Goal: Information Seeking & Learning: Learn about a topic

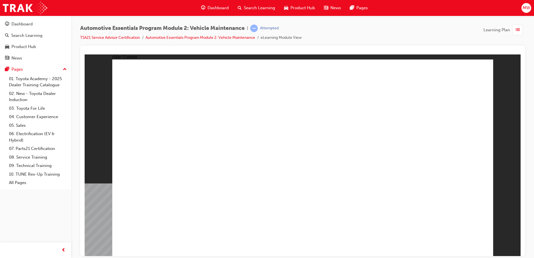
radio input "true"
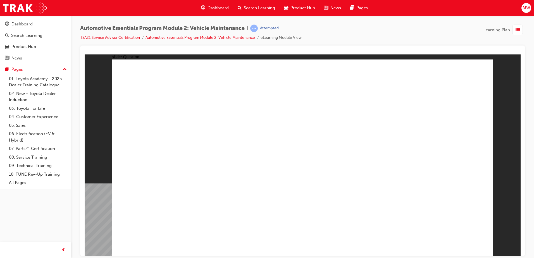
radio input "true"
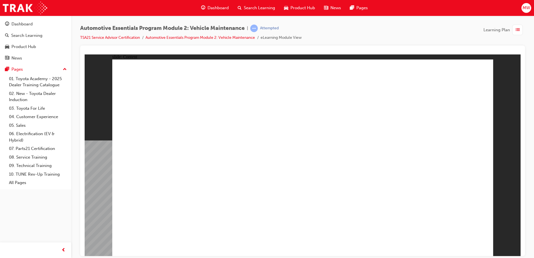
drag, startPoint x: 367, startPoint y: 197, endPoint x: 382, endPoint y: 161, distance: 38.9
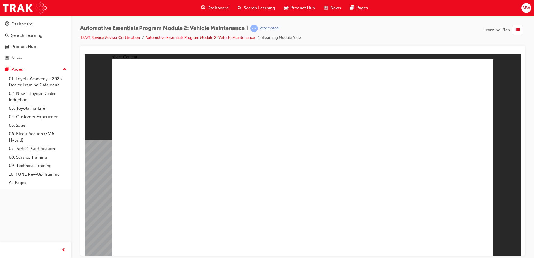
radio input "true"
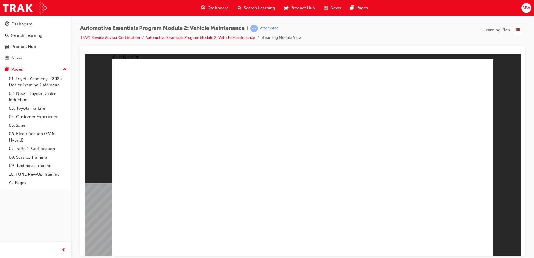
radio input "true"
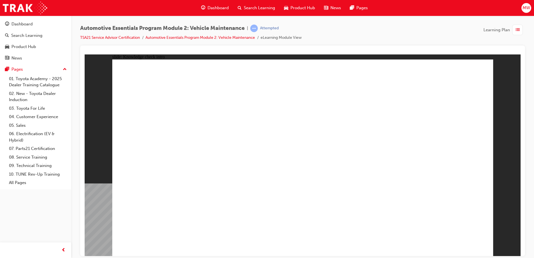
radio input "true"
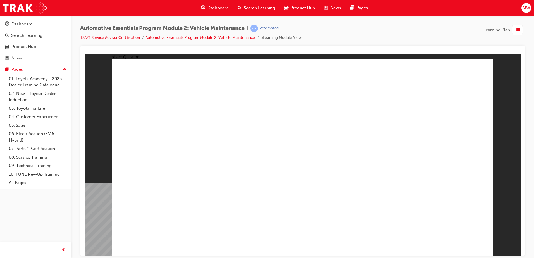
radio input "true"
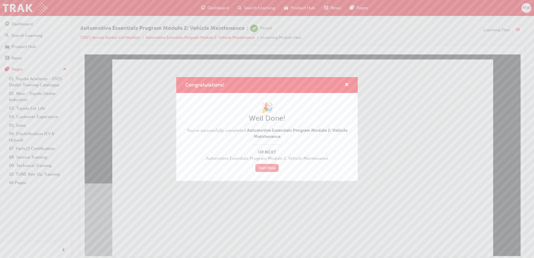
click at [264, 168] on link "Start Now" at bounding box center [266, 168] width 23 height 8
click at [345, 85] on span "cross-icon" at bounding box center [347, 85] width 4 height 5
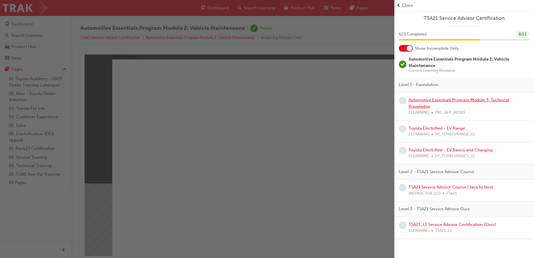
click at [448, 101] on link "Automotive Essentials Program Module 3: Technical Knowledge" at bounding box center [459, 103] width 101 height 11
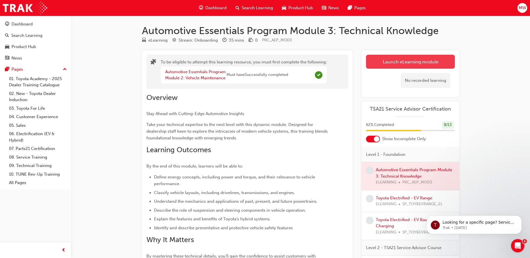
click at [432, 61] on button "Launch eLearning module" at bounding box center [410, 62] width 89 height 14
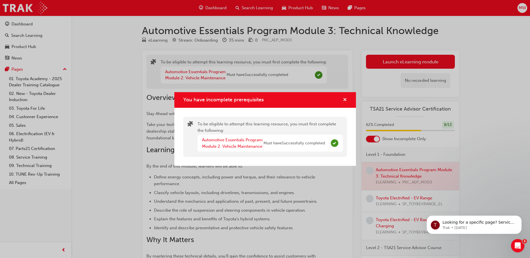
click at [344, 100] on span "cross-icon" at bounding box center [345, 100] width 4 height 5
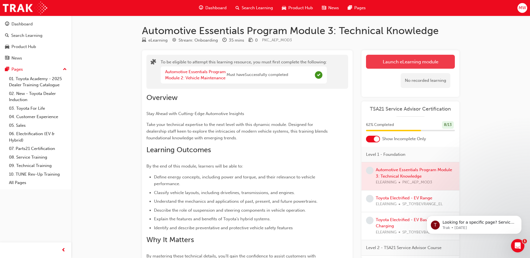
click at [408, 64] on button "Launch eLearning module" at bounding box center [410, 62] width 89 height 14
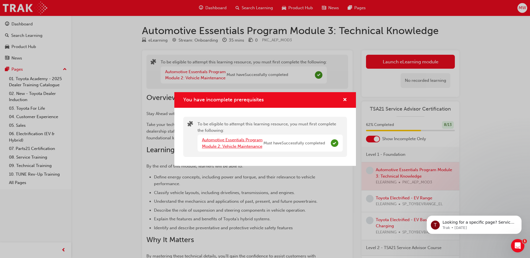
click at [240, 146] on link "Automotive Essentials Program Module 2: Vehicle Maintenance" at bounding box center [232, 142] width 61 height 11
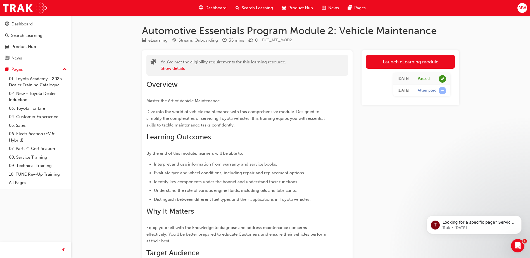
click at [216, 10] on span "Dashboard" at bounding box center [215, 8] width 21 height 6
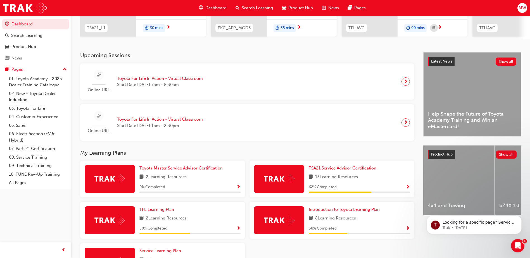
scroll to position [142, 0]
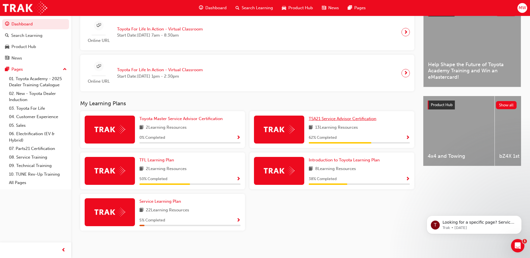
click at [355, 119] on span "TSA21 Service Advisor Certification" at bounding box center [343, 118] width 68 height 5
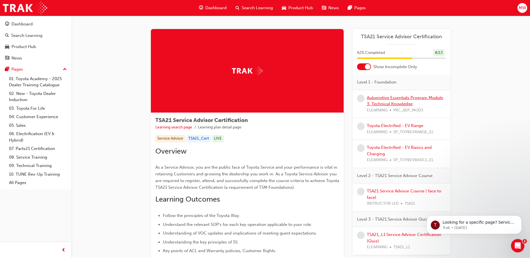
click at [403, 98] on link "Automotive Essentials Program Module 3: Technical Knowledge" at bounding box center [405, 100] width 76 height 11
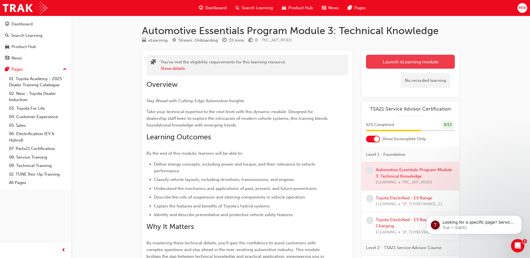
click at [413, 61] on button "Launch eLearning module" at bounding box center [410, 62] width 89 height 14
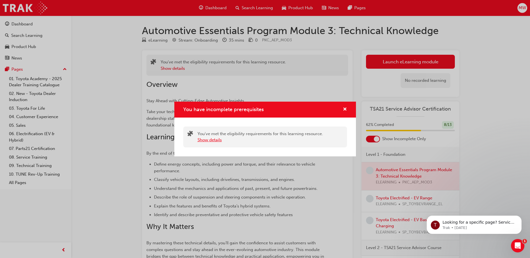
click at [213, 139] on button "Show details" at bounding box center [210, 140] width 24 height 6
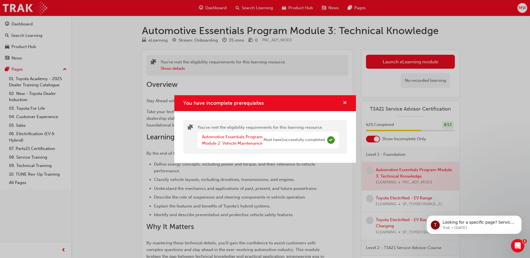
click at [345, 103] on span "cross-icon" at bounding box center [345, 103] width 4 height 5
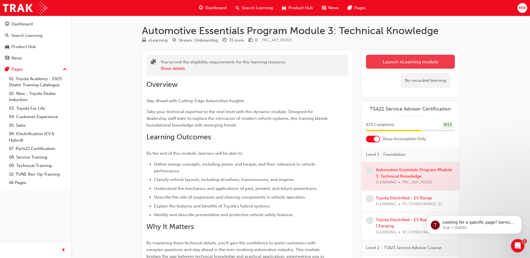
click at [414, 62] on button "Launch eLearning module" at bounding box center [410, 62] width 89 height 14
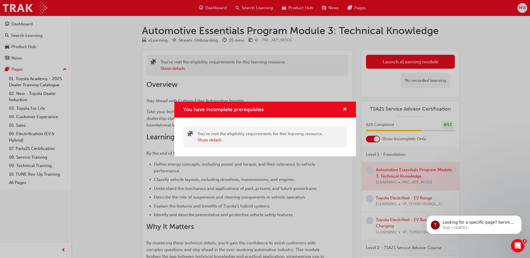
click at [348, 106] on div "You have incomplete prerequisites" at bounding box center [265, 110] width 182 height 16
click at [344, 108] on span "cross-icon" at bounding box center [345, 109] width 4 height 5
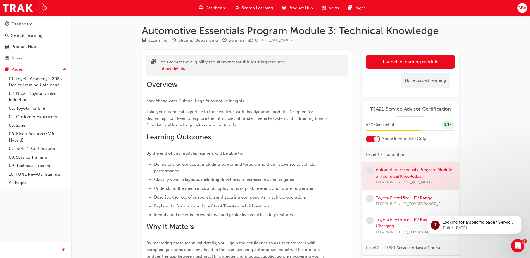
click at [397, 199] on link "Toyota Electrified - EV Range" at bounding box center [404, 198] width 56 height 5
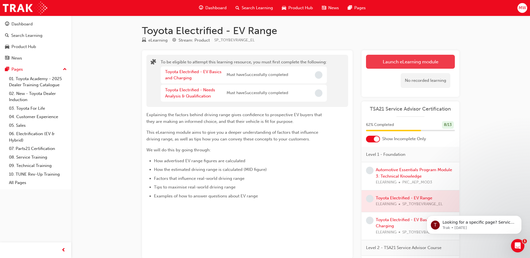
click at [385, 68] on button "Launch eLearning module" at bounding box center [410, 62] width 89 height 14
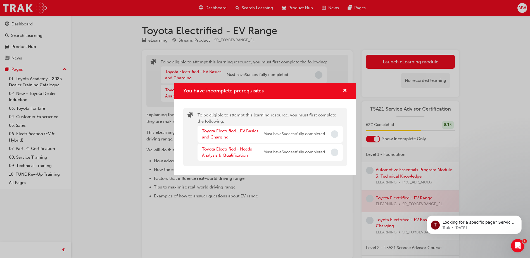
click at [242, 131] on link "Toyota Electrified - EV Basics and Charging" at bounding box center [230, 134] width 56 height 11
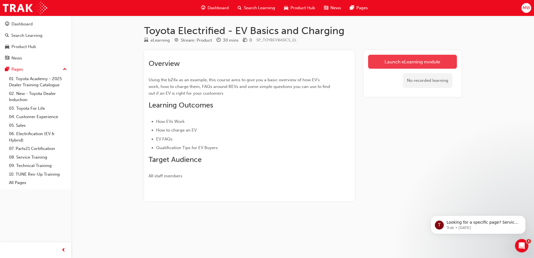
click at [414, 64] on link "Launch eLearning module" at bounding box center [412, 62] width 89 height 14
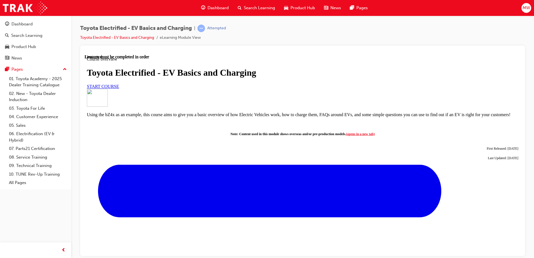
scroll to position [112, 0]
click at [119, 84] on link "START COURSE" at bounding box center [103, 86] width 32 height 5
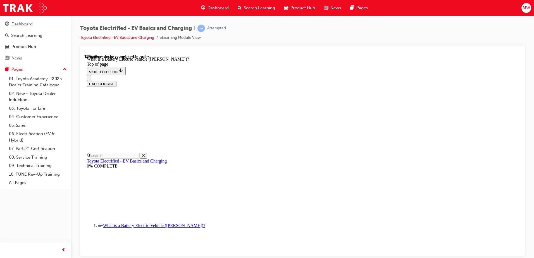
scroll to position [620, 0]
drag, startPoint x: 403, startPoint y: 187, endPoint x: 413, endPoint y: 187, distance: 10.6
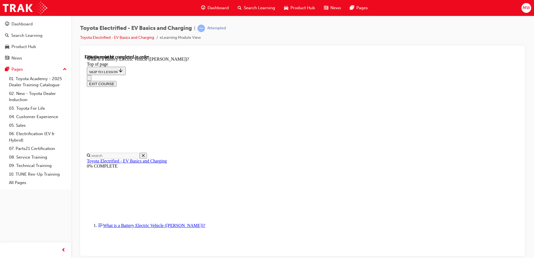
drag, startPoint x: 389, startPoint y: 225, endPoint x: 420, endPoint y: 226, distance: 30.2
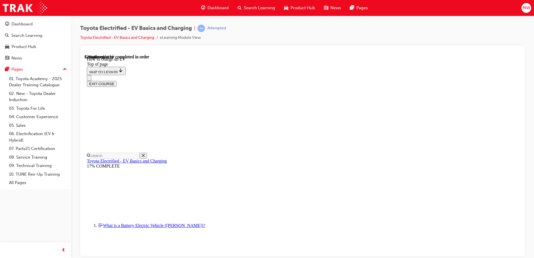
drag, startPoint x: 316, startPoint y: 218, endPoint x: 416, endPoint y: 215, distance: 100.1
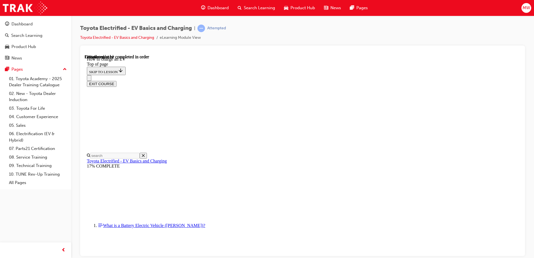
scroll to position [2178, 0]
drag, startPoint x: 359, startPoint y: 158, endPoint x: 447, endPoint y: 160, distance: 87.5
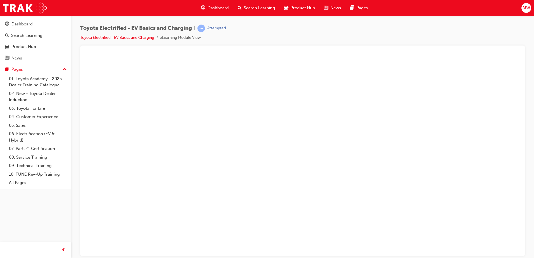
drag, startPoint x: 349, startPoint y: 129, endPoint x: 356, endPoint y: 126, distance: 8.1
click at [349, 129] on button "Unzoom image" at bounding box center [303, 155] width 436 height 202
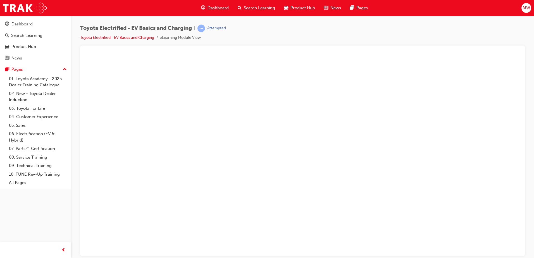
click at [326, 146] on button "Unzoom image" at bounding box center [303, 155] width 436 height 202
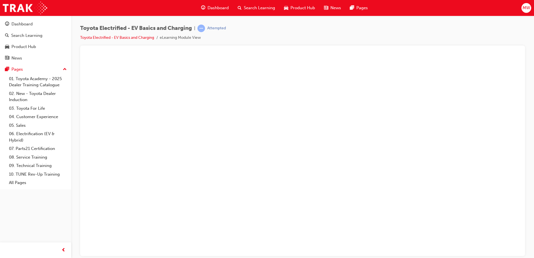
click at [374, 146] on button "Unzoom image" at bounding box center [303, 155] width 436 height 202
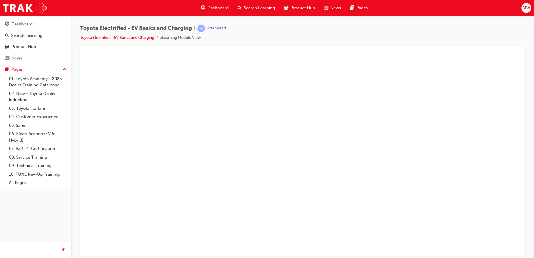
click at [428, 147] on button "Unzoom image" at bounding box center [303, 155] width 436 height 202
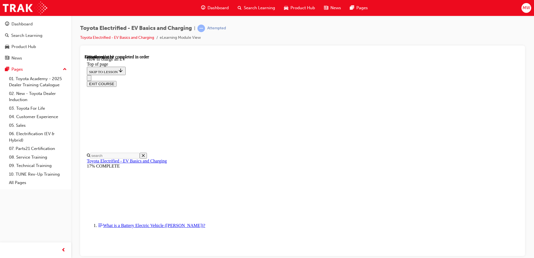
scroll to position [1942, 0]
drag, startPoint x: 265, startPoint y: 132, endPoint x: 423, endPoint y: 133, distance: 158.4
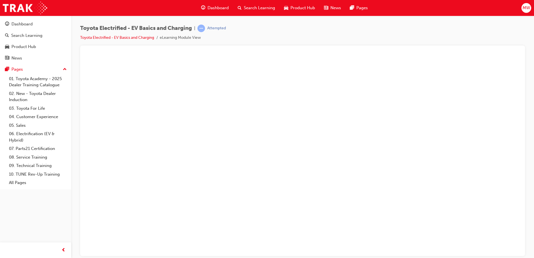
click at [257, 174] on button "Unzoom image" at bounding box center [303, 155] width 436 height 202
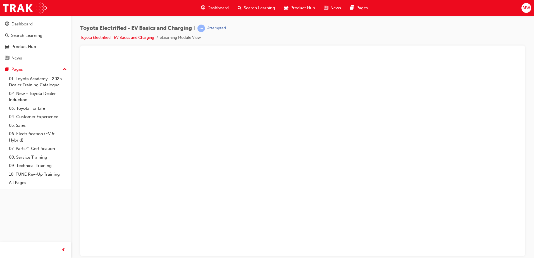
click at [321, 176] on button "Unzoom image" at bounding box center [303, 155] width 436 height 202
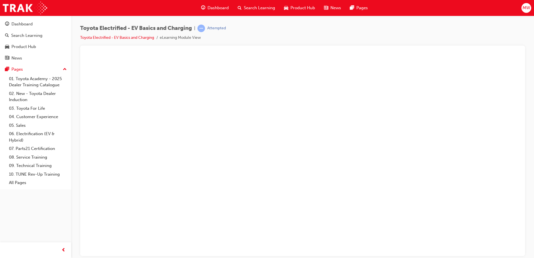
click at [400, 176] on button "Unzoom image" at bounding box center [303, 155] width 436 height 202
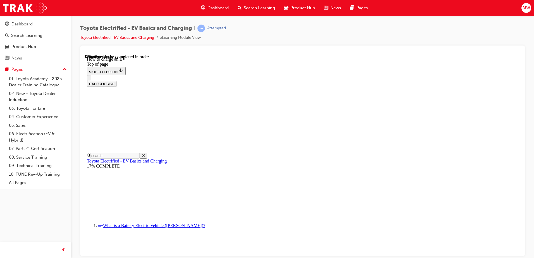
scroll to position [2333, 0]
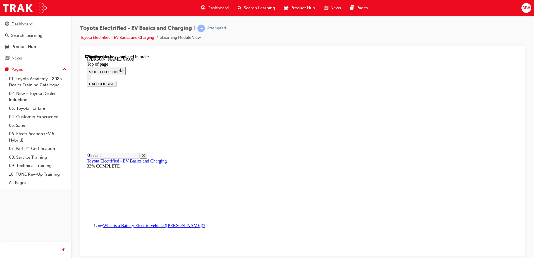
drag, startPoint x: 324, startPoint y: 187, endPoint x: 332, endPoint y: 171, distance: 18.1
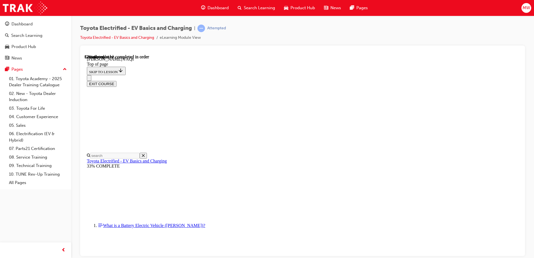
drag, startPoint x: 320, startPoint y: 208, endPoint x: 328, endPoint y: 206, distance: 8.3
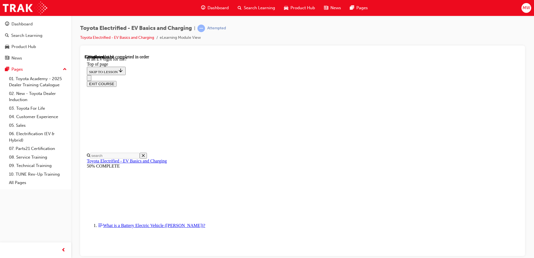
scroll to position [381, 0]
drag, startPoint x: 405, startPoint y: 102, endPoint x: 357, endPoint y: 200, distance: 109.6
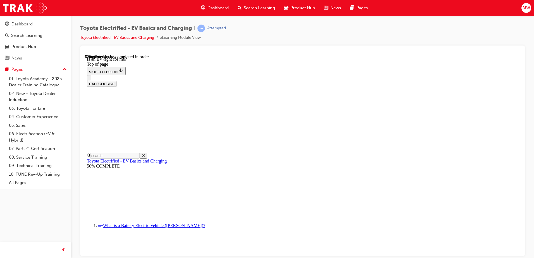
drag, startPoint x: 356, startPoint y: 199, endPoint x: 326, endPoint y: 175, distance: 39.1
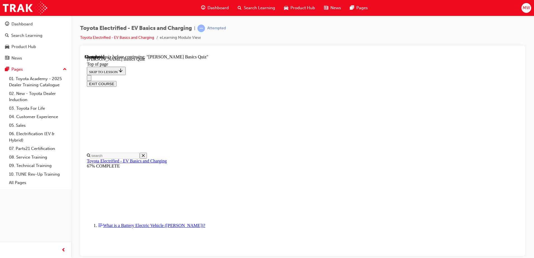
scroll to position [18, 0]
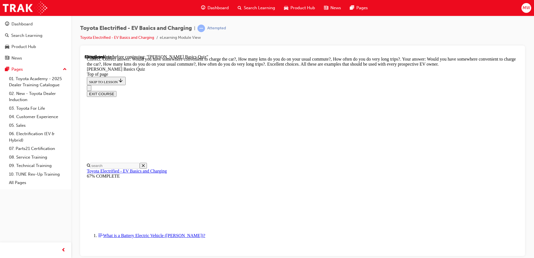
scroll to position [137, 0]
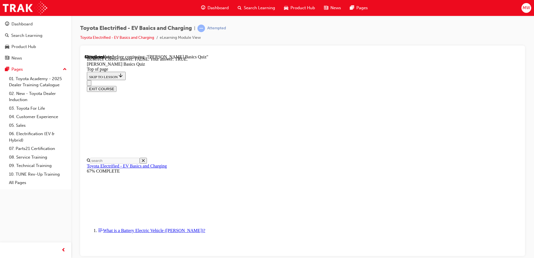
scroll to position [58, 0]
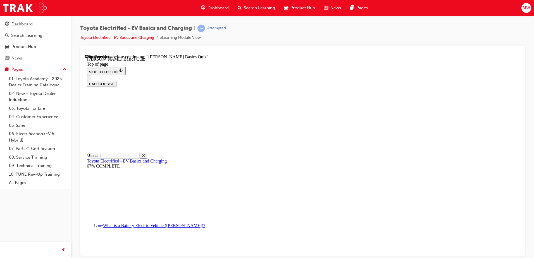
scroll to position [82, 0]
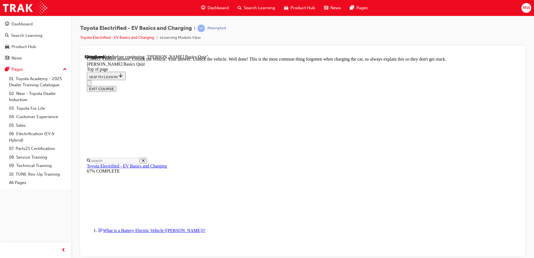
scroll to position [187, 0]
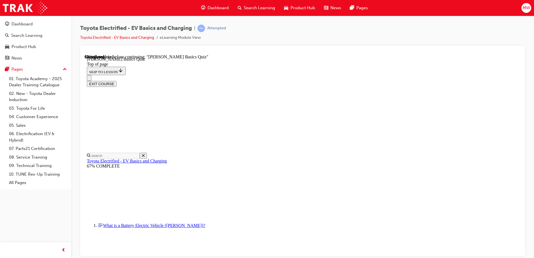
scroll to position [17, 0]
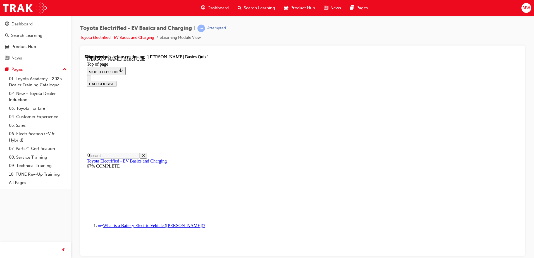
scroll to position [102, 0]
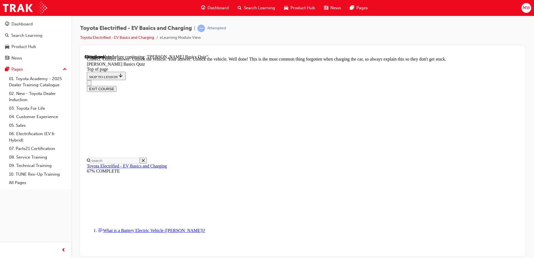
scroll to position [187, 0]
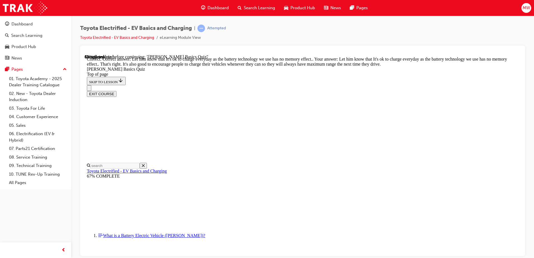
scroll to position [110, 0]
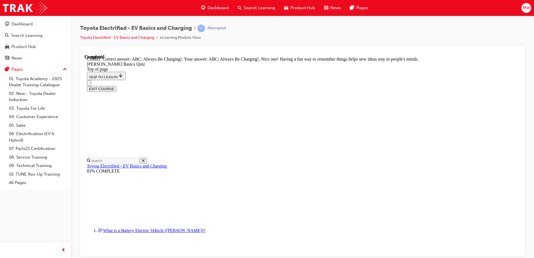
scroll to position [114, 0]
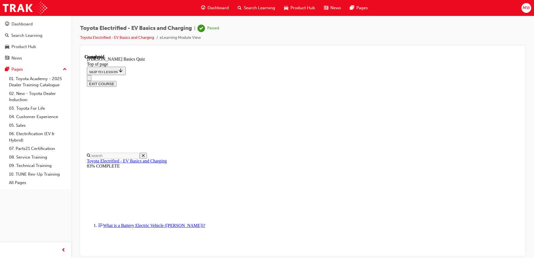
scroll to position [102, 0]
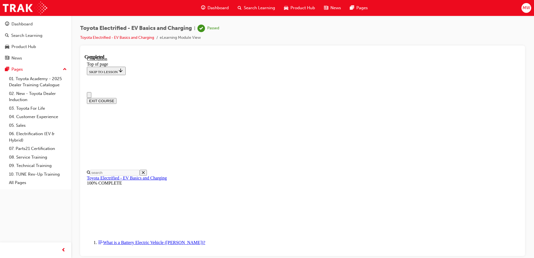
click at [117, 98] on button "EXIT COURSE" at bounding box center [102, 101] width 30 height 6
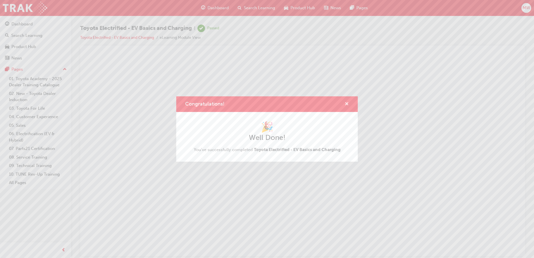
click at [345, 103] on span "cross-icon" at bounding box center [347, 104] width 4 height 5
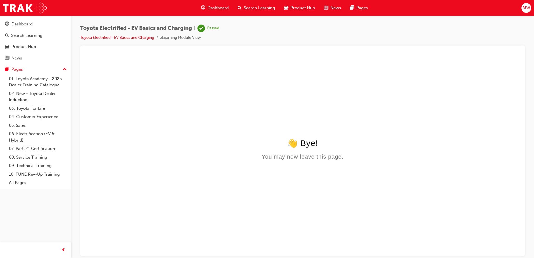
click at [215, 10] on span "Dashboard" at bounding box center [218, 8] width 21 height 6
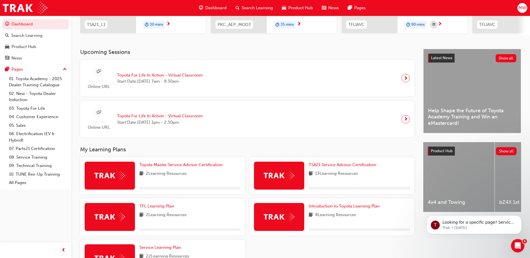
scroll to position [112, 0]
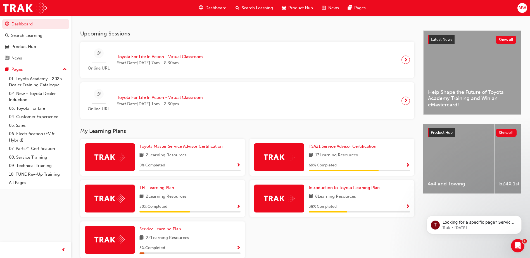
click at [339, 149] on span "TSA21 Service Advisor Certification" at bounding box center [343, 146] width 68 height 5
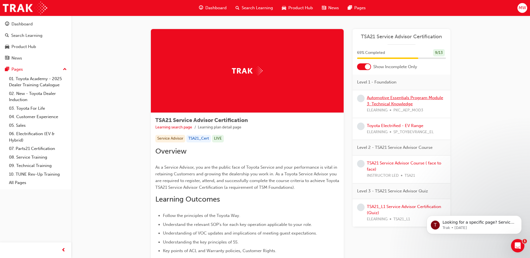
click at [405, 106] on link "Automotive Essentials Program Module 3: Technical Knowledge" at bounding box center [405, 100] width 76 height 11
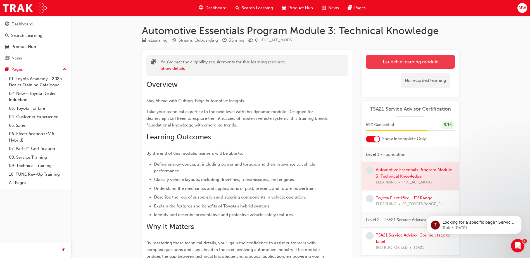
click at [396, 66] on link "Launch eLearning module" at bounding box center [410, 62] width 89 height 14
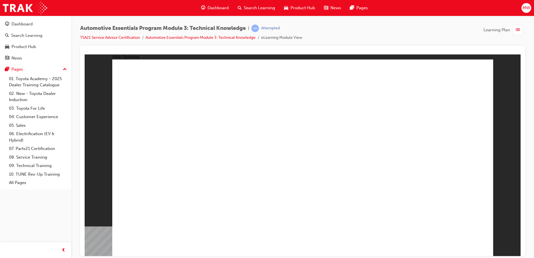
radio input "true"
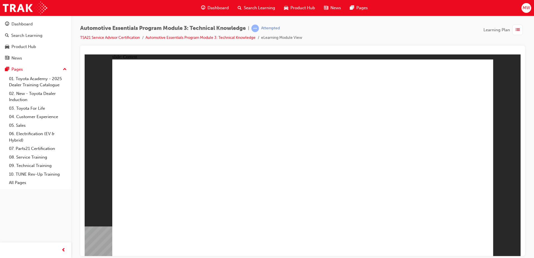
drag, startPoint x: 406, startPoint y: 163, endPoint x: 405, endPoint y: 167, distance: 3.2
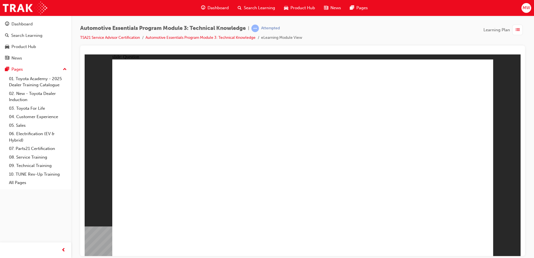
radio input "true"
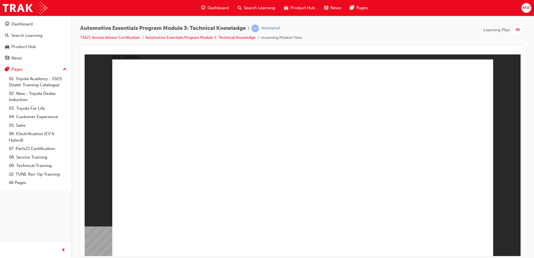
radio input "true"
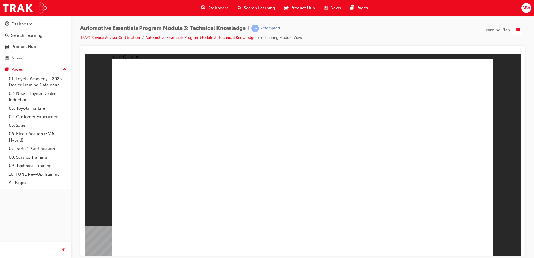
radio input "true"
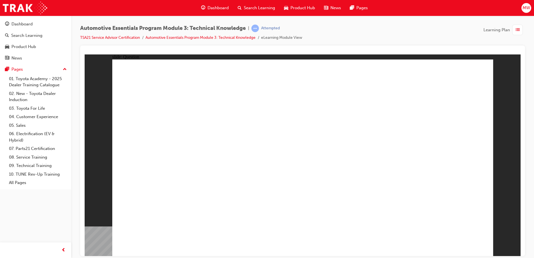
radio input "true"
